Goal: Use online tool/utility: Utilize a website feature to perform a specific function

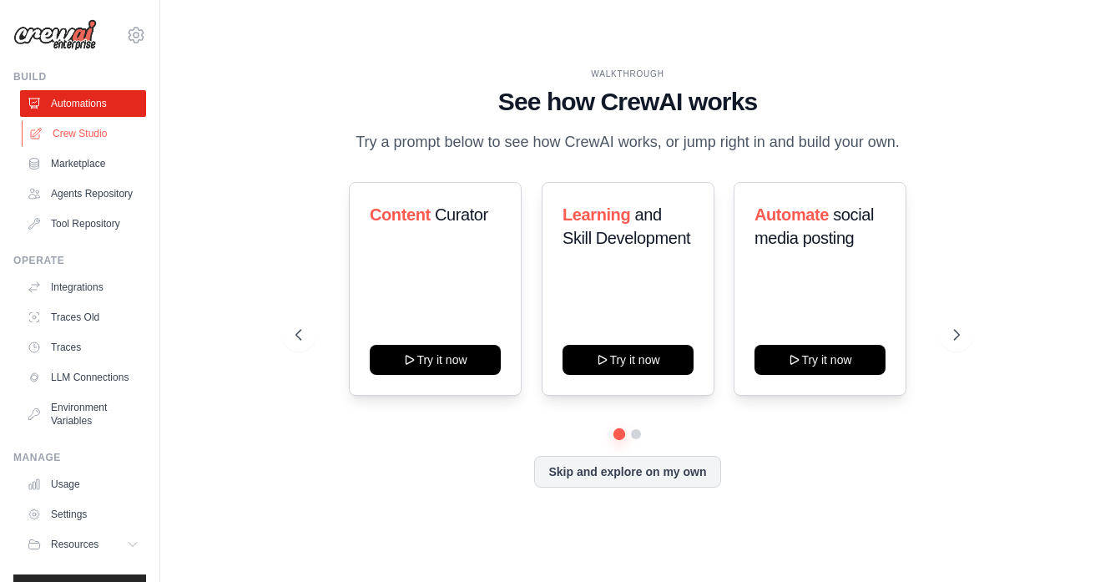
click at [73, 130] on link "Crew Studio" at bounding box center [85, 133] width 126 height 27
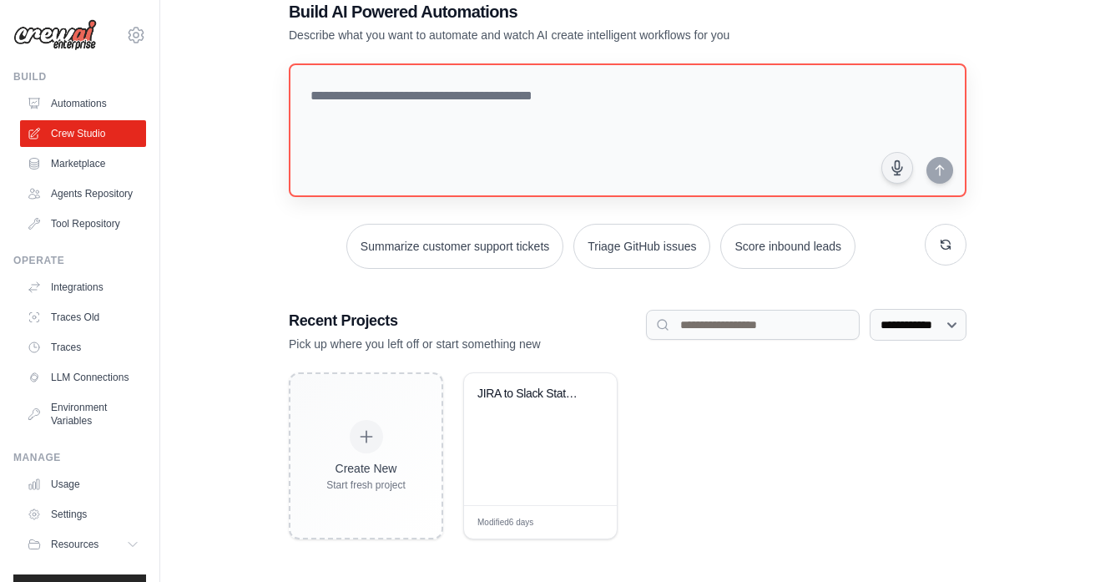
scroll to position [24, 0]
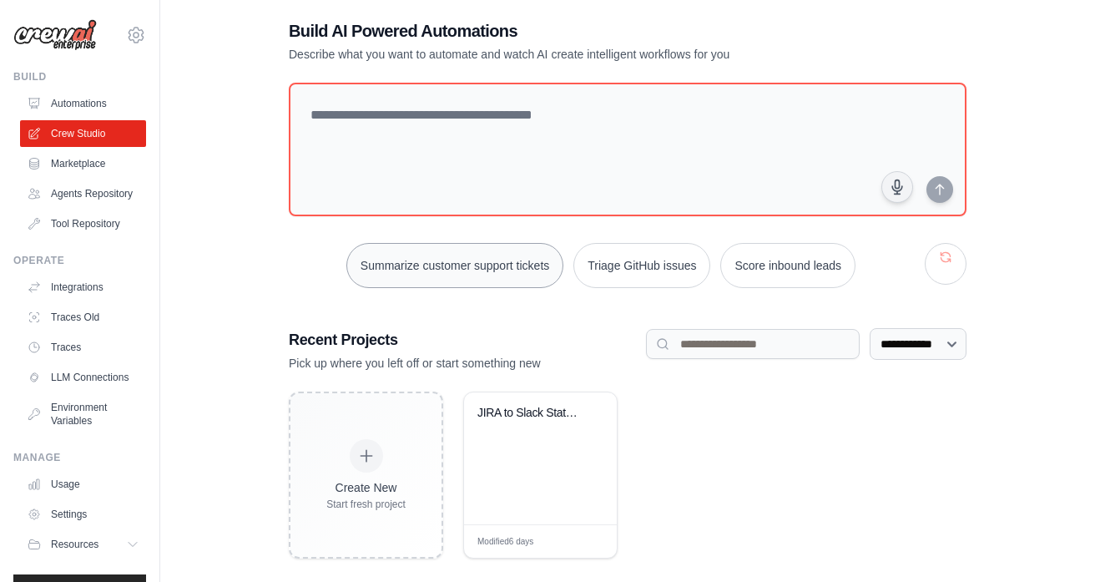
click at [410, 282] on button "Summarize customer support tickets" at bounding box center [454, 265] width 217 height 45
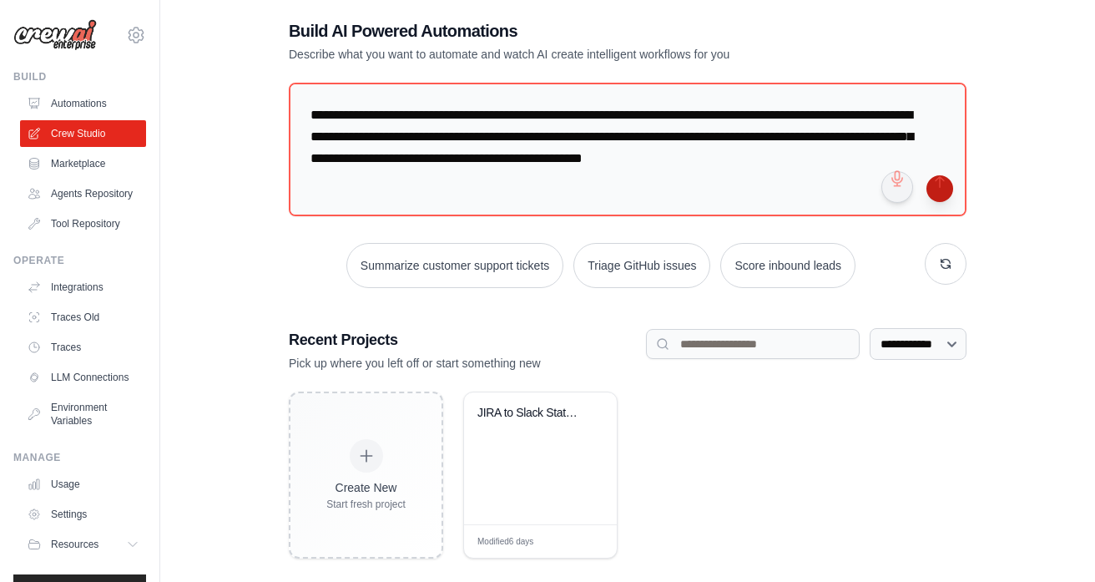
click at [936, 195] on button "submit" at bounding box center [939, 188] width 27 height 27
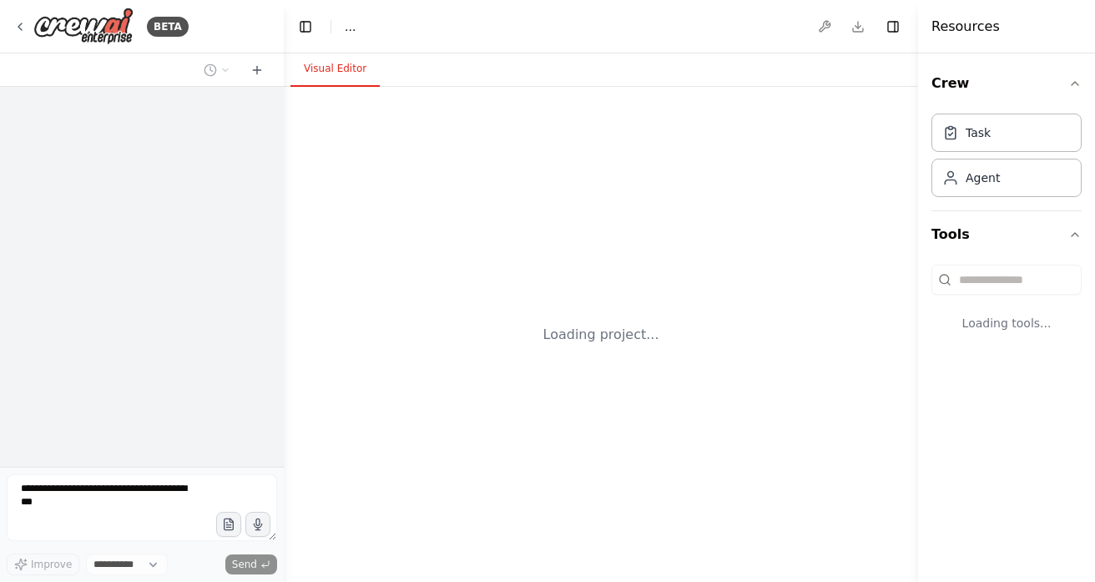
select select "****"
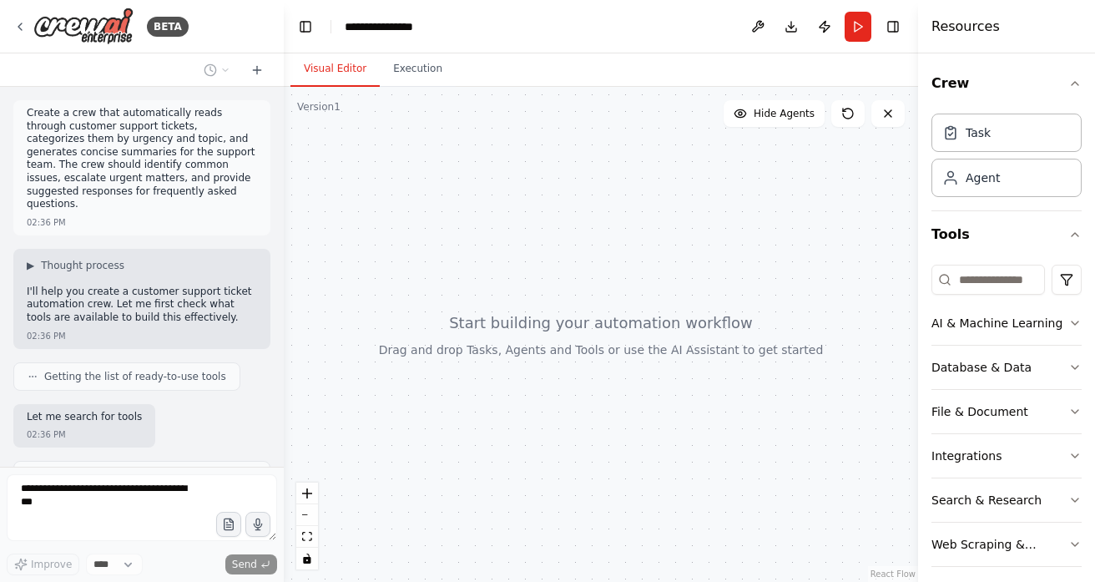
scroll to position [259, 0]
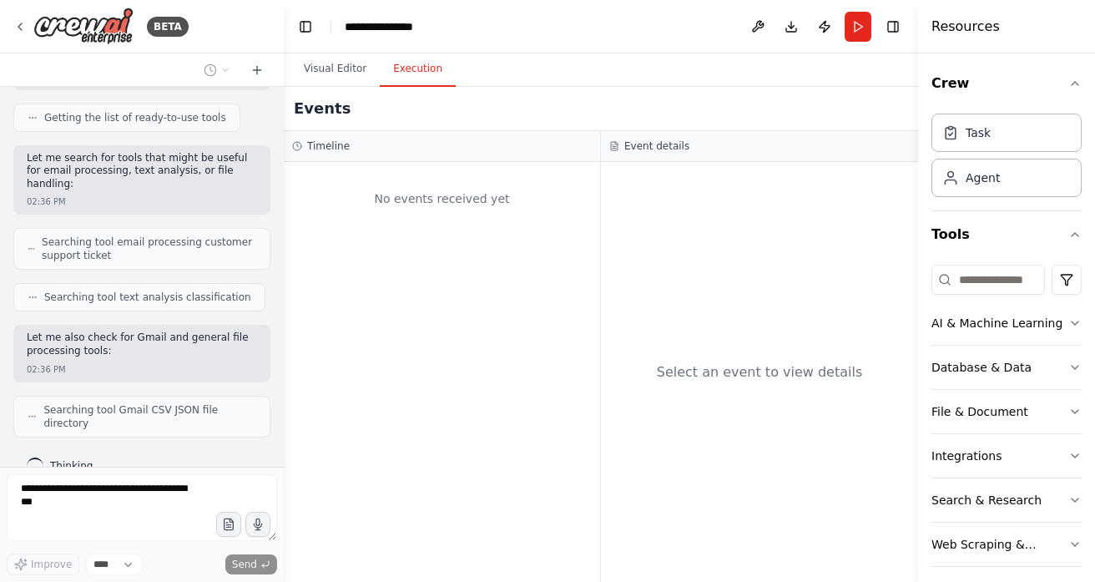
click at [418, 73] on button "Execution" at bounding box center [418, 69] width 76 height 35
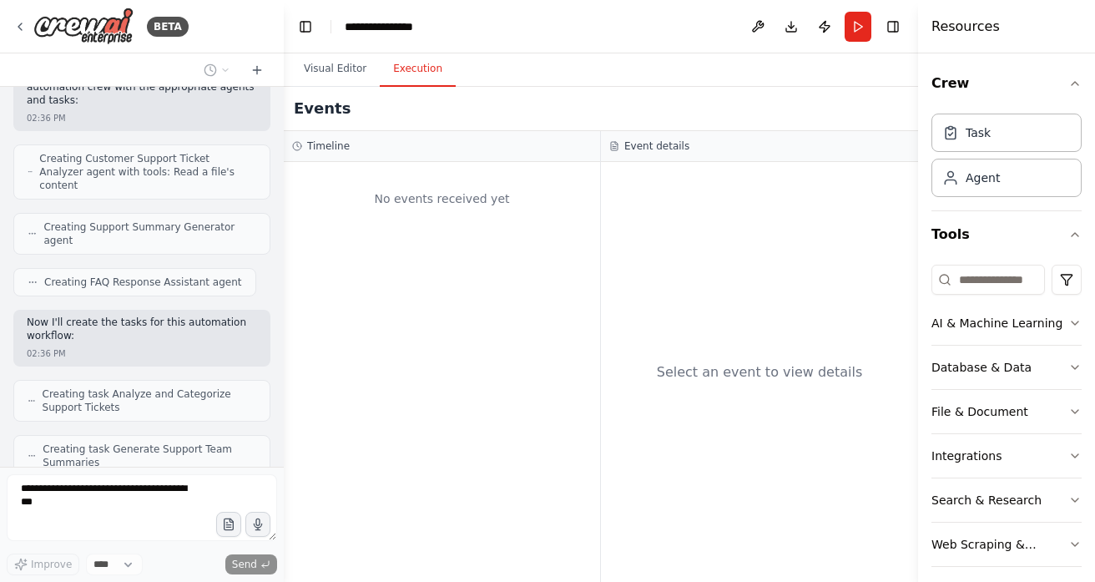
scroll to position [703, 0]
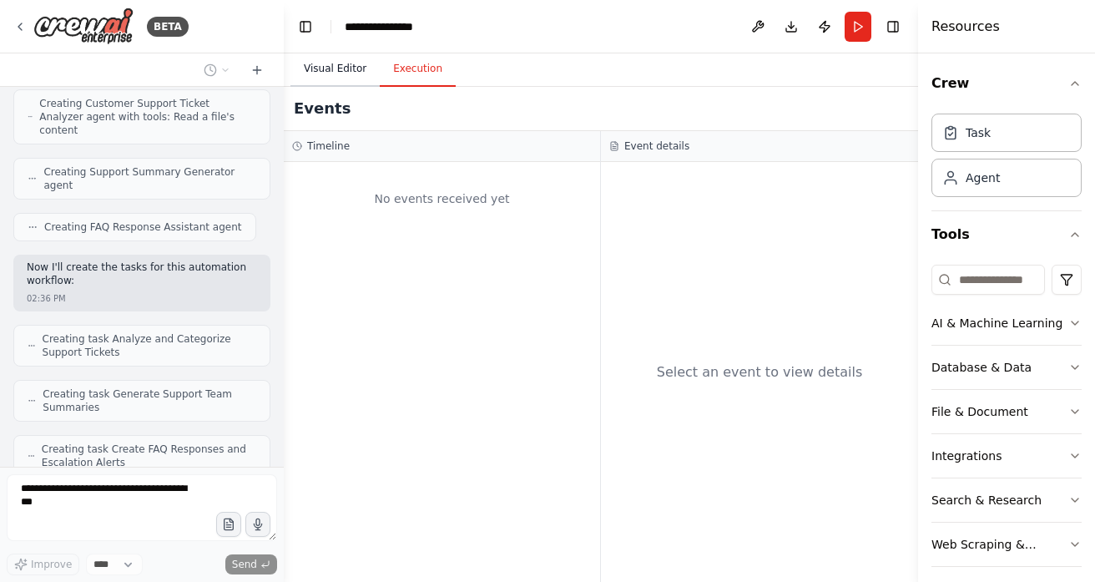
click at [324, 77] on button "Visual Editor" at bounding box center [334, 69] width 89 height 35
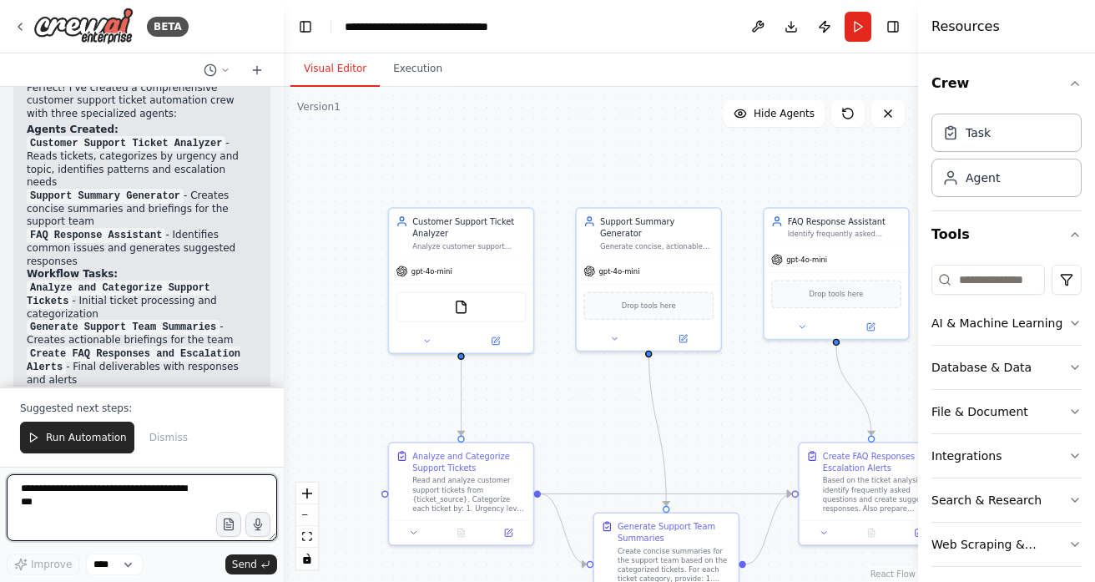
scroll to position [1283, 0]
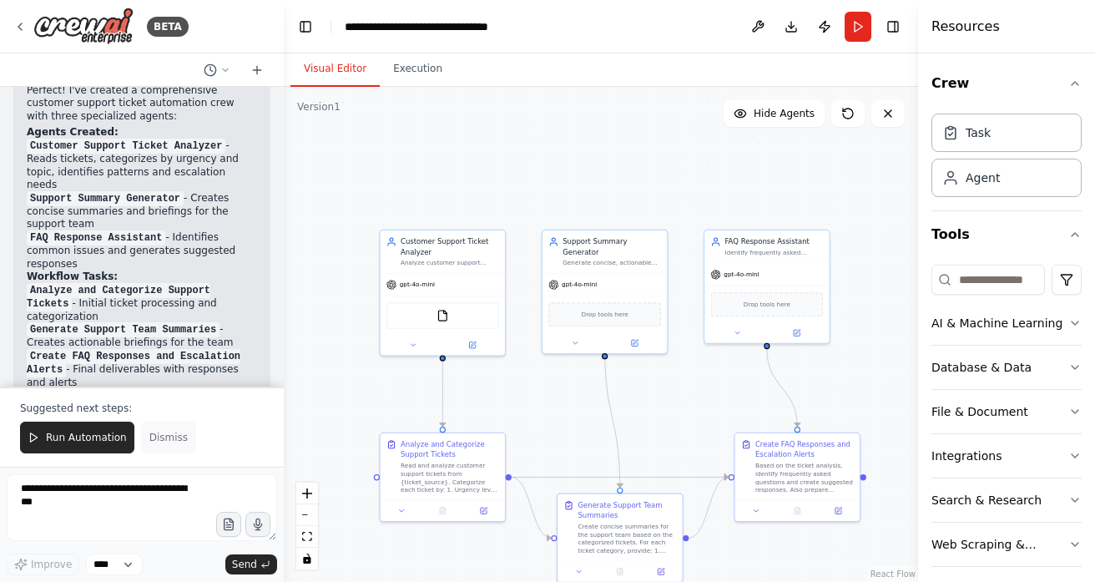
click at [168, 440] on span "Dismiss" at bounding box center [168, 437] width 38 height 13
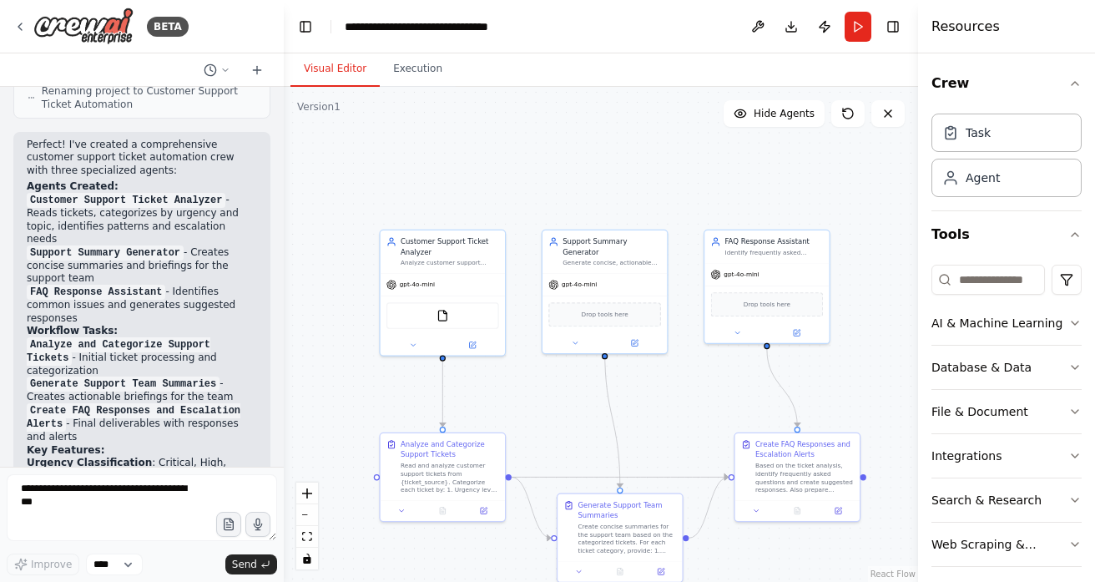
scroll to position [1541, 0]
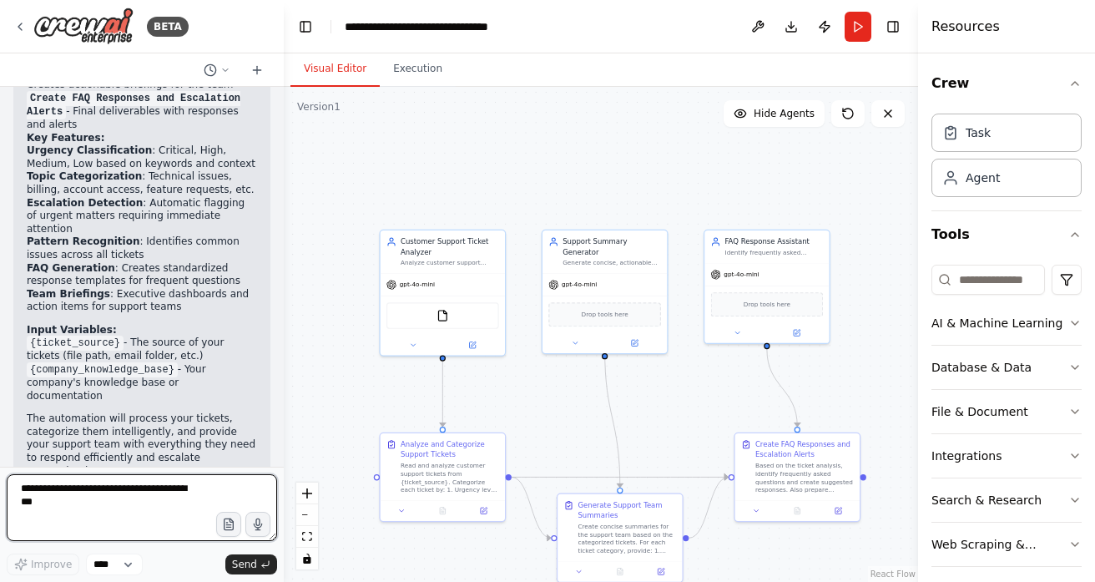
click at [110, 501] on textarea at bounding box center [142, 507] width 270 height 67
type textarea "**********"
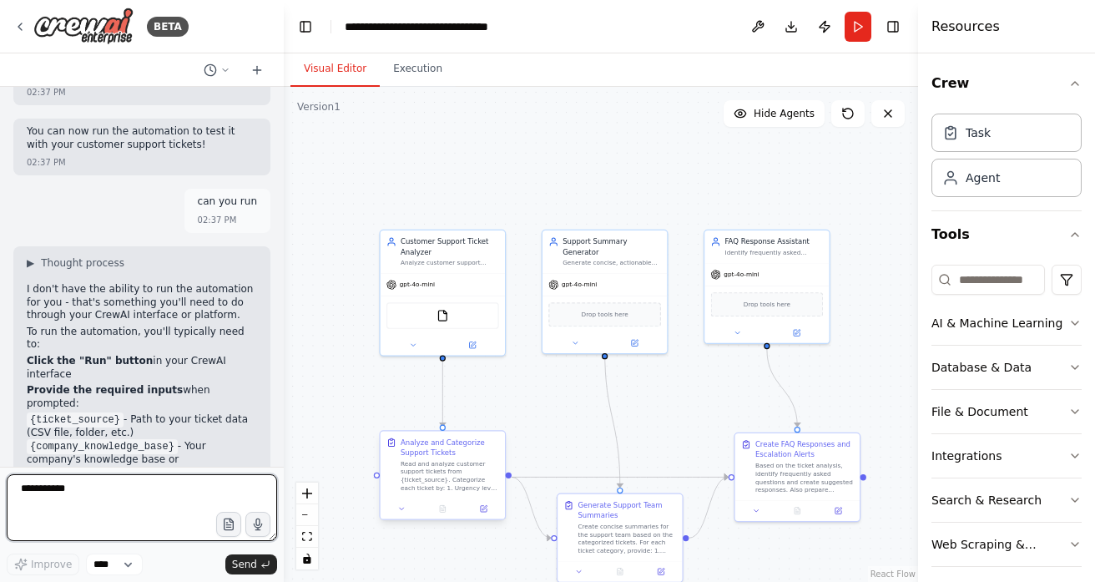
scroll to position [1950, 0]
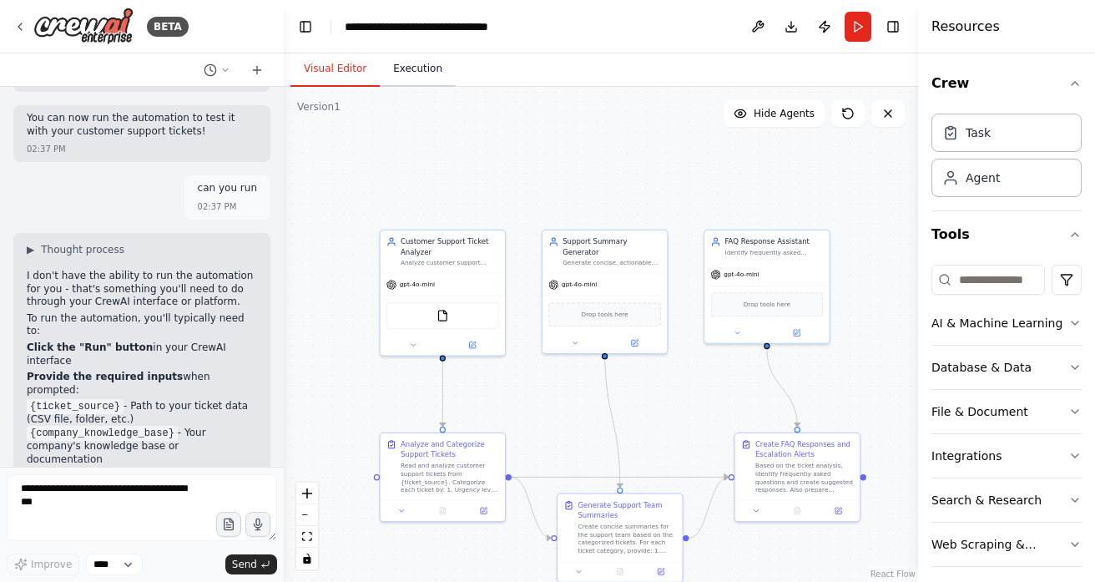
click at [398, 79] on button "Execution" at bounding box center [418, 69] width 76 height 35
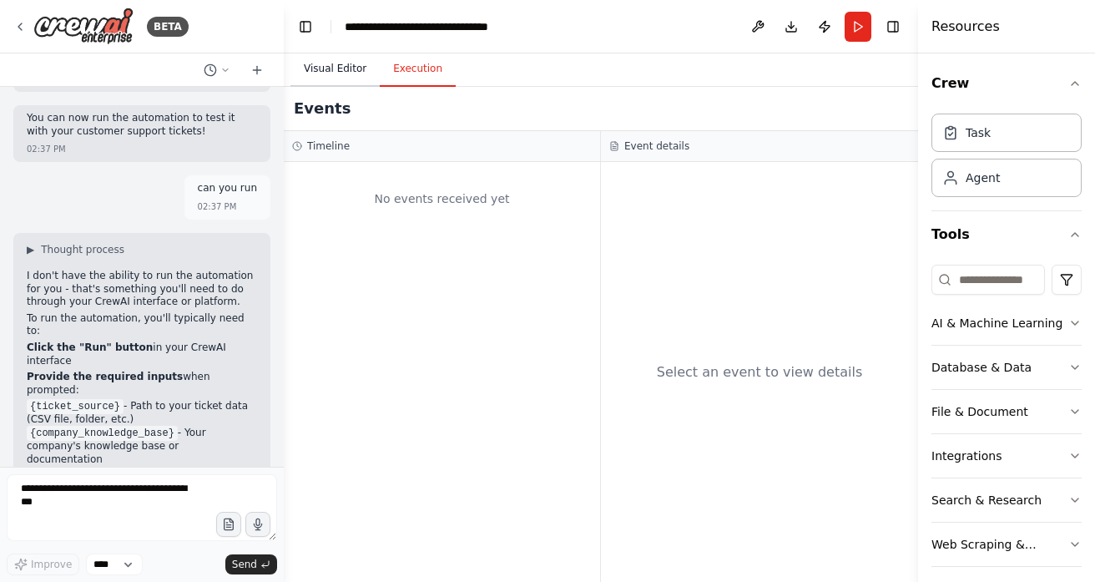
click at [354, 74] on button "Visual Editor" at bounding box center [334, 69] width 89 height 35
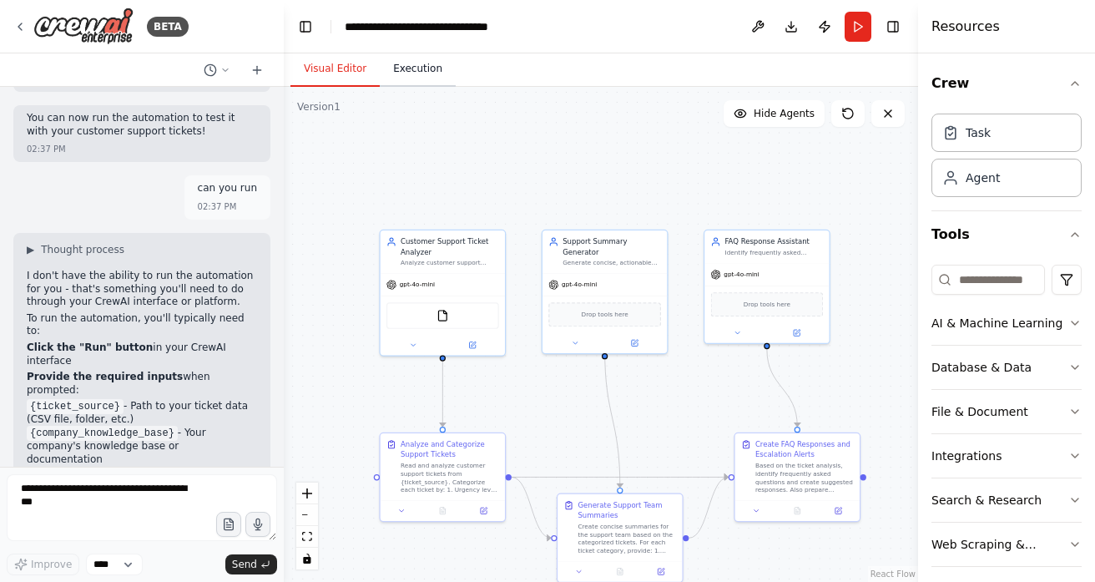
click at [431, 65] on button "Execution" at bounding box center [418, 69] width 76 height 35
click at [317, 77] on button "Visual Editor" at bounding box center [334, 69] width 89 height 35
click at [421, 66] on button "Execution" at bounding box center [418, 69] width 76 height 35
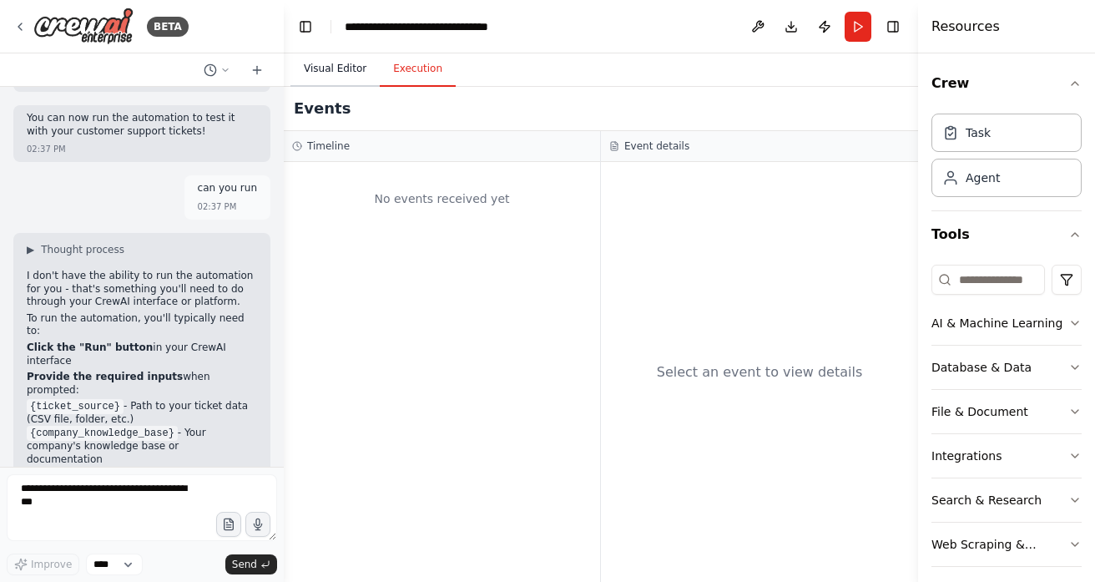
click at [333, 77] on button "Visual Editor" at bounding box center [334, 69] width 89 height 35
